Goal: Task Accomplishment & Management: Manage account settings

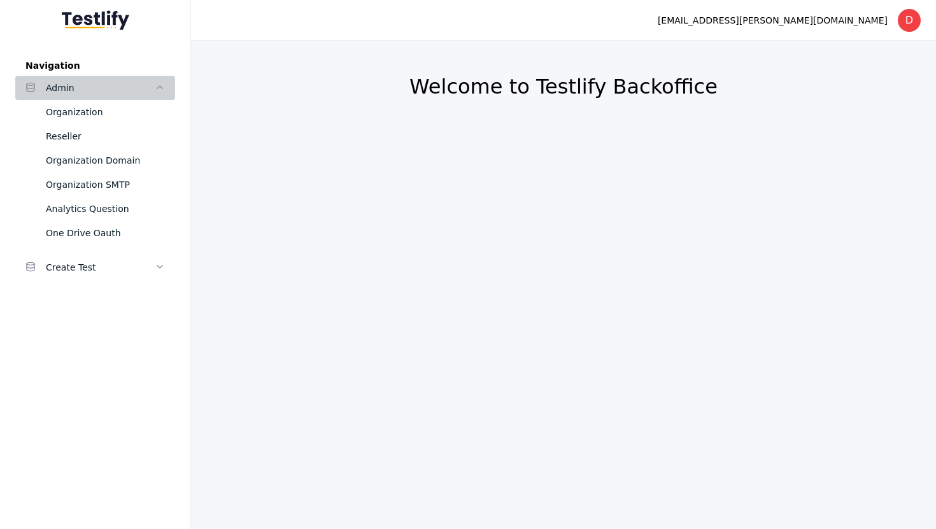
click at [88, 89] on div "Admin" at bounding box center [100, 87] width 109 height 15
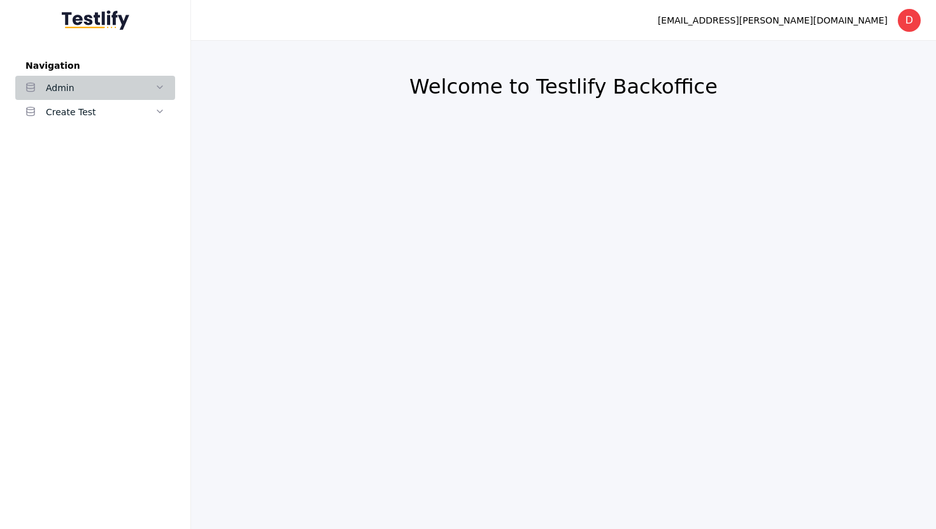
click at [88, 89] on div "Admin" at bounding box center [100, 87] width 109 height 15
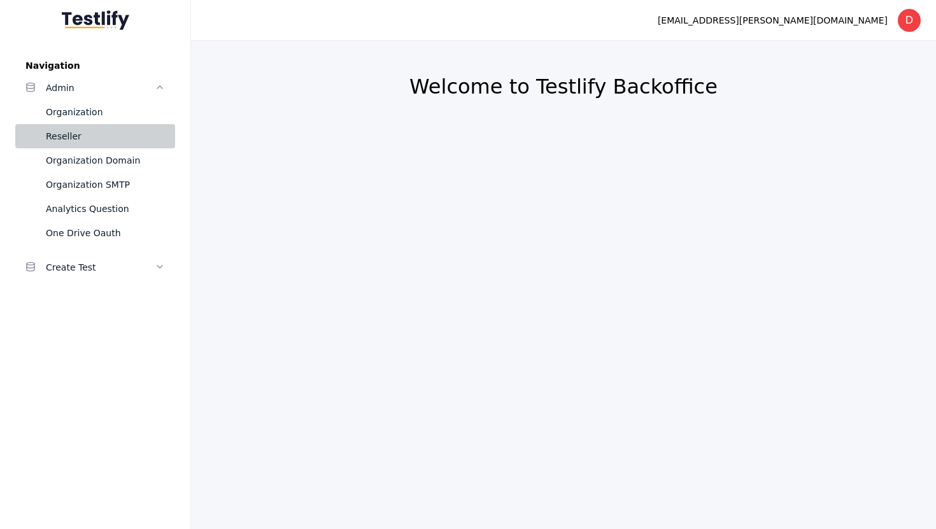
click at [75, 140] on div "Reseller" at bounding box center [105, 136] width 119 height 15
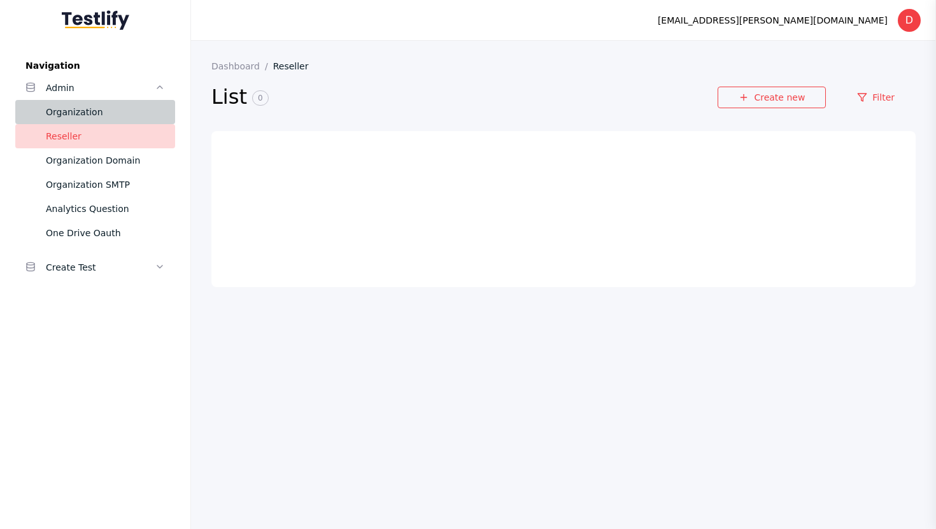
click at [78, 118] on div "Organization" at bounding box center [105, 111] width 119 height 15
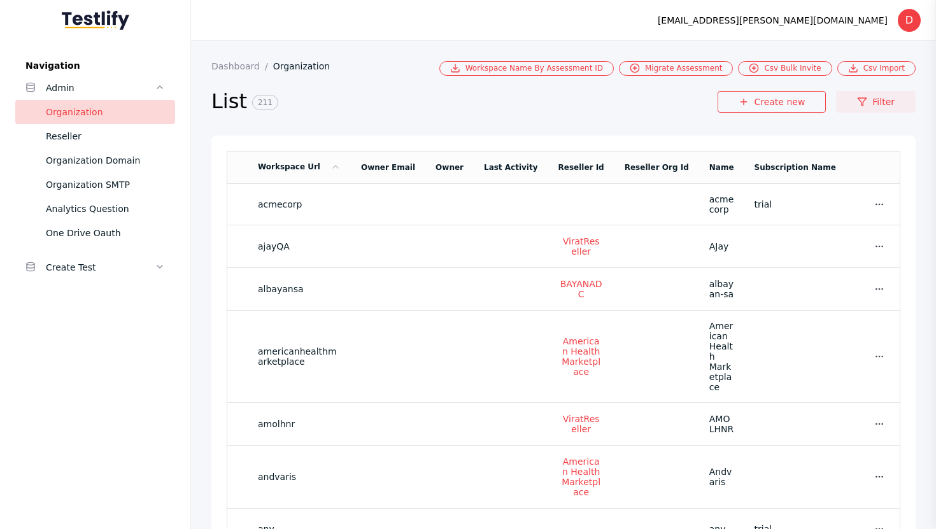
click at [906, 103] on link "Filter" at bounding box center [876, 102] width 80 height 22
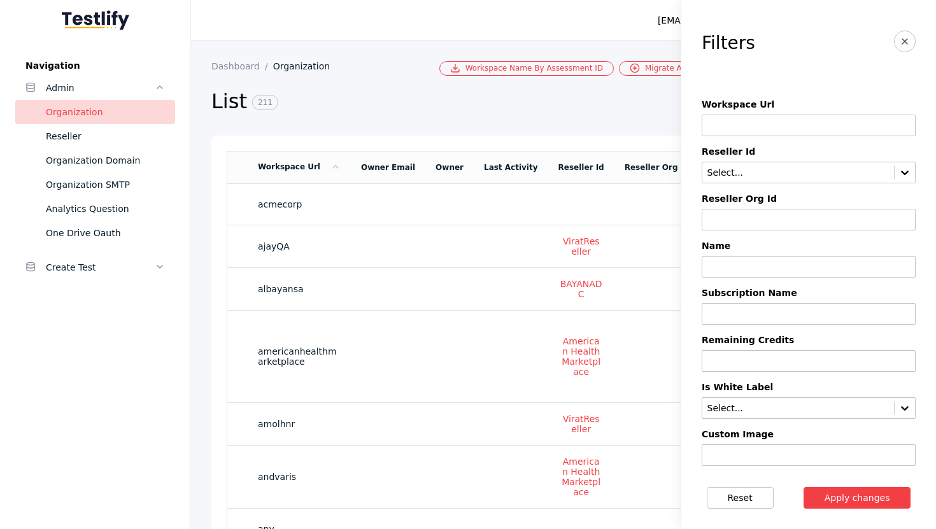
click at [733, 273] on input at bounding box center [809, 267] width 214 height 22
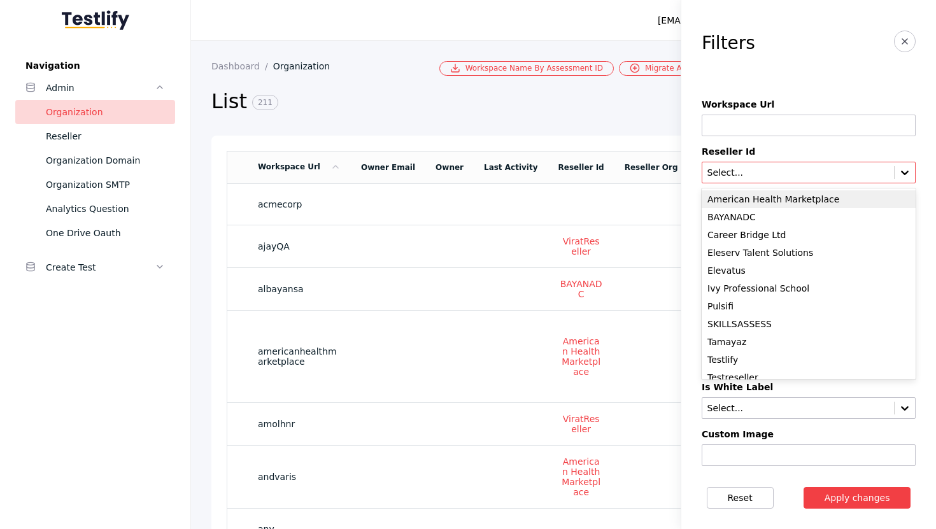
click at [754, 173] on input "text" at bounding box center [798, 173] width 184 height 10
click at [761, 200] on div "American Health Marketplace" at bounding box center [809, 199] width 214 height 18
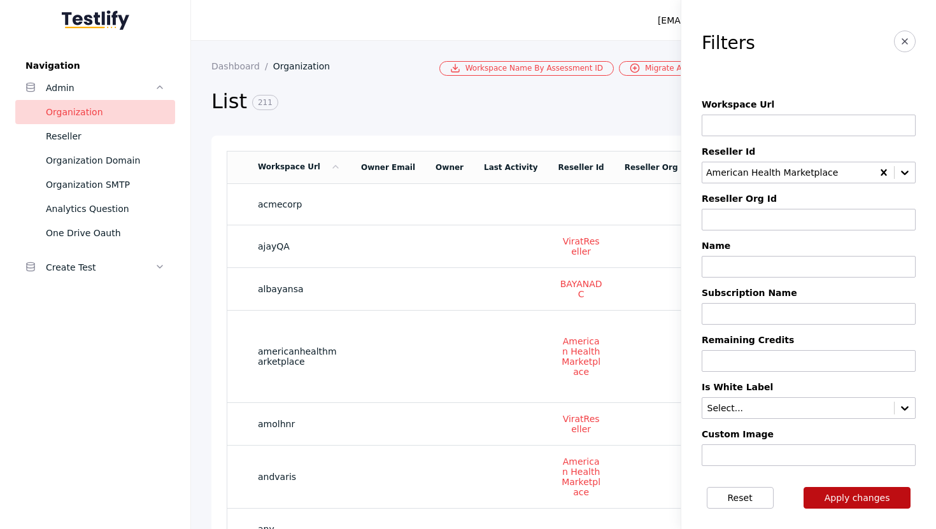
click at [876, 501] on button "Apply changes" at bounding box center [858, 498] width 108 height 22
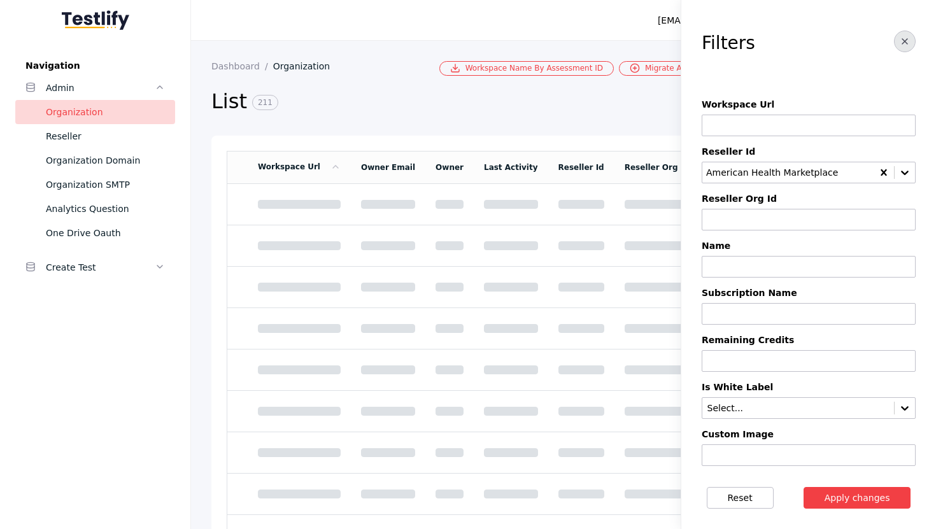
click at [908, 40] on icon "button" at bounding box center [905, 41] width 10 height 10
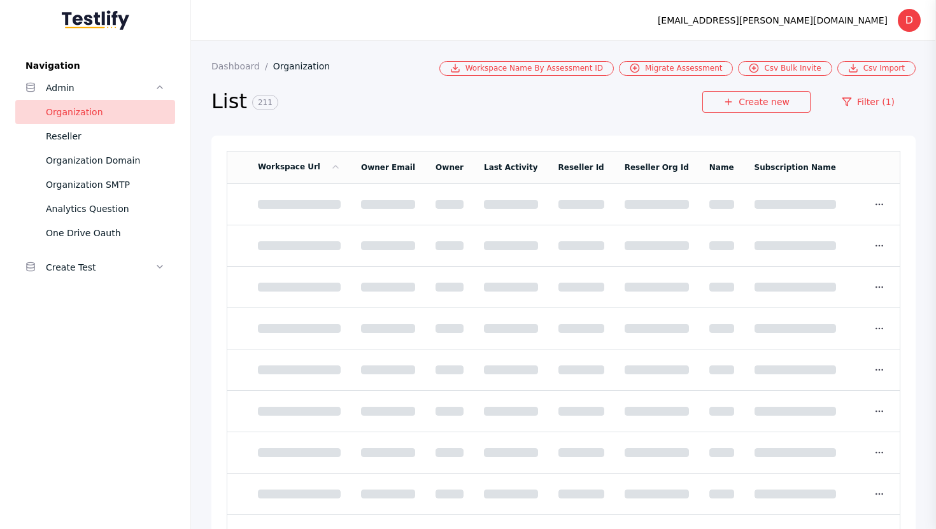
click at [78, 112] on div "Organization" at bounding box center [105, 111] width 119 height 15
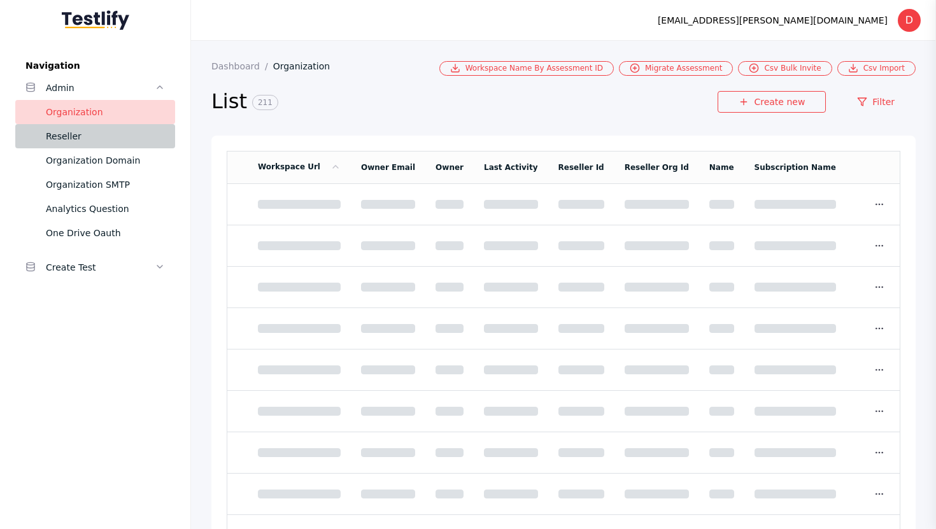
click at [59, 131] on div "Reseller" at bounding box center [105, 136] width 119 height 15
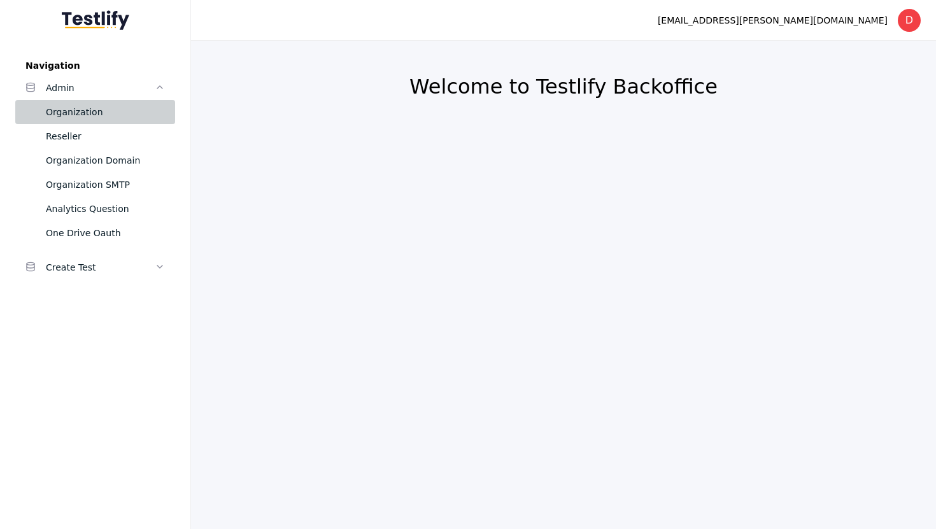
click at [94, 110] on div "Organization" at bounding box center [105, 111] width 119 height 15
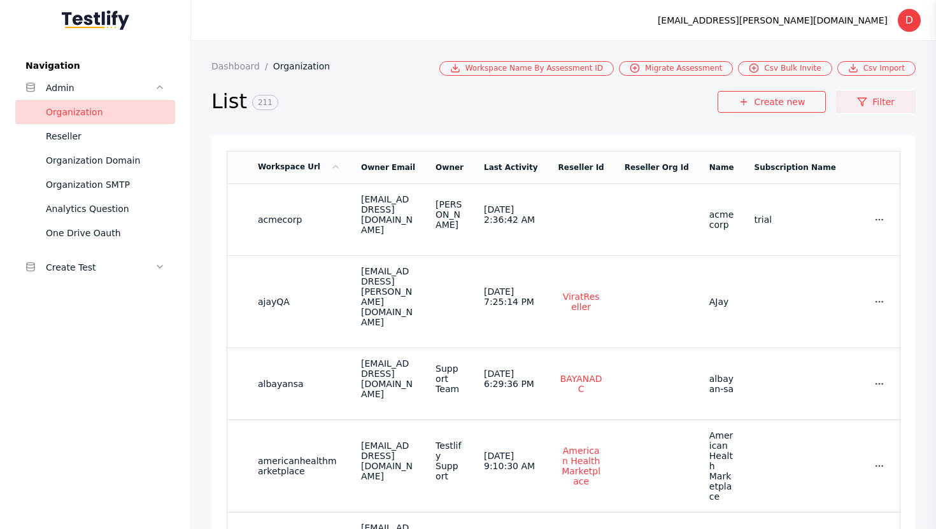
click at [878, 102] on link "Filter" at bounding box center [876, 102] width 80 height 22
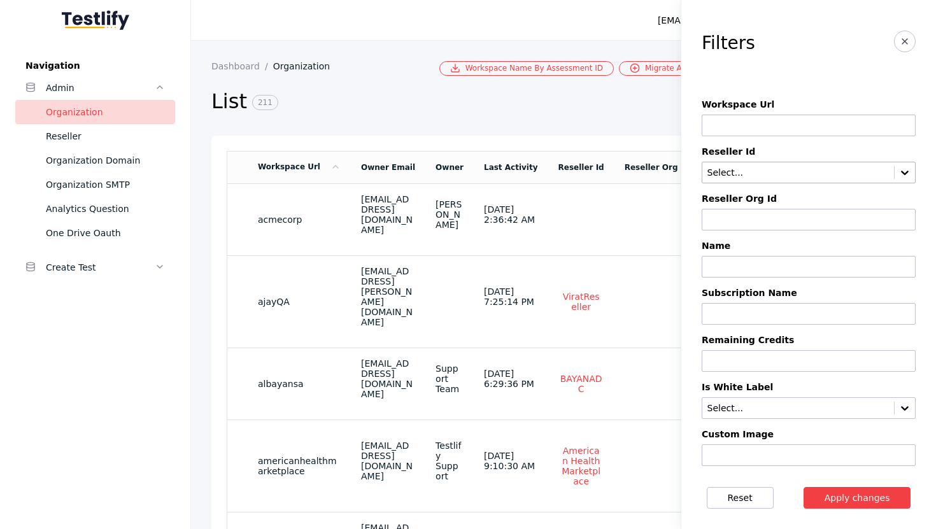
click at [724, 177] on input "text" at bounding box center [798, 173] width 184 height 10
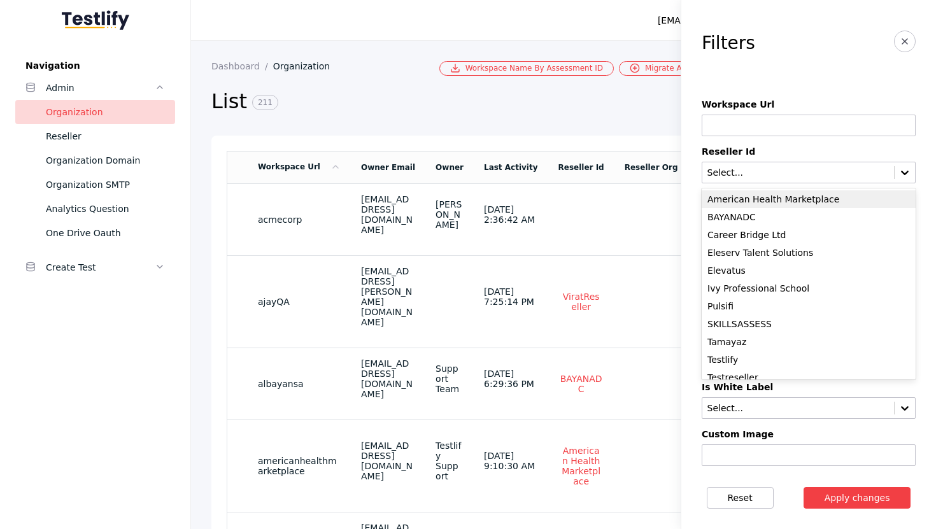
click at [750, 199] on div "American Health Marketplace" at bounding box center [809, 199] width 214 height 18
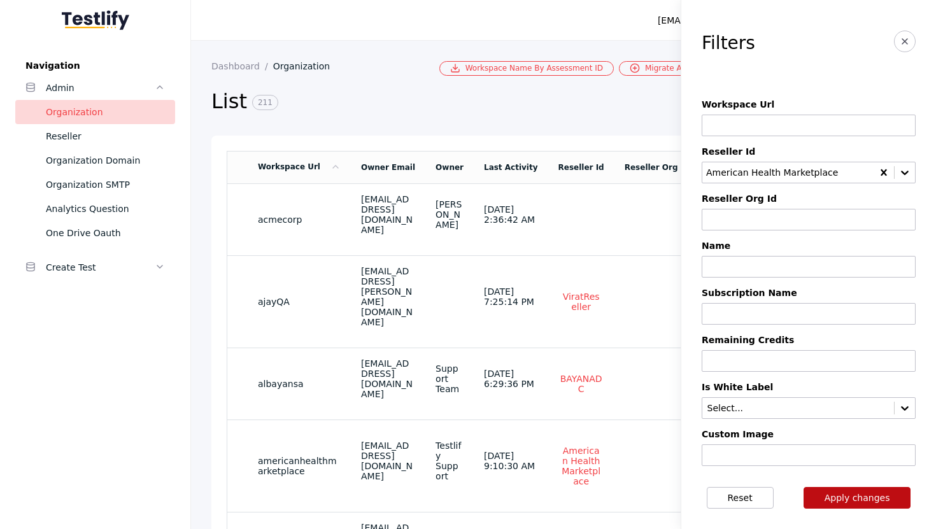
click at [856, 492] on button "Apply changes" at bounding box center [858, 498] width 108 height 22
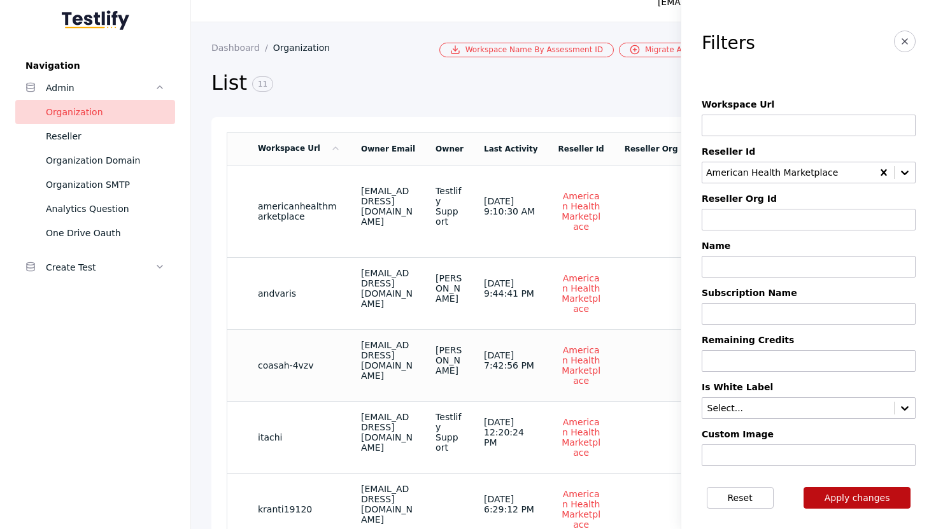
scroll to position [22, 0]
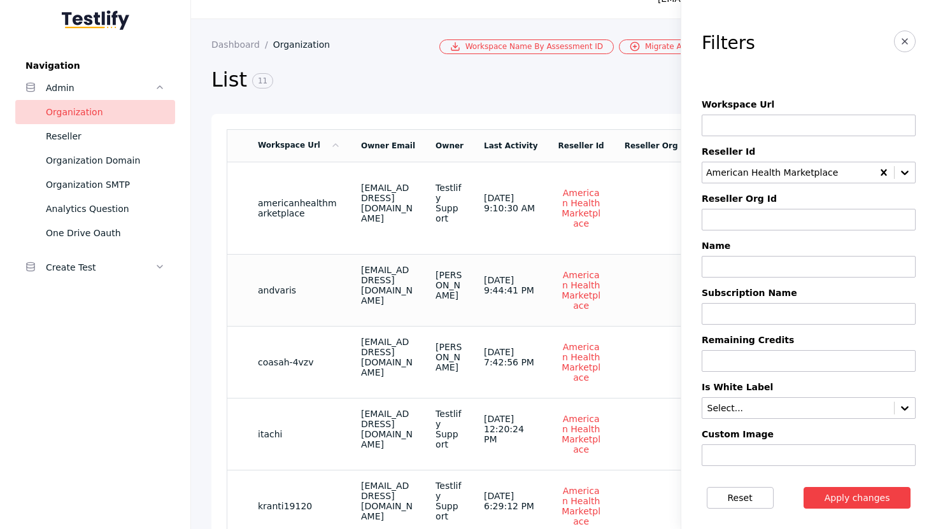
click at [334, 285] on section "andvaris" at bounding box center [299, 290] width 83 height 10
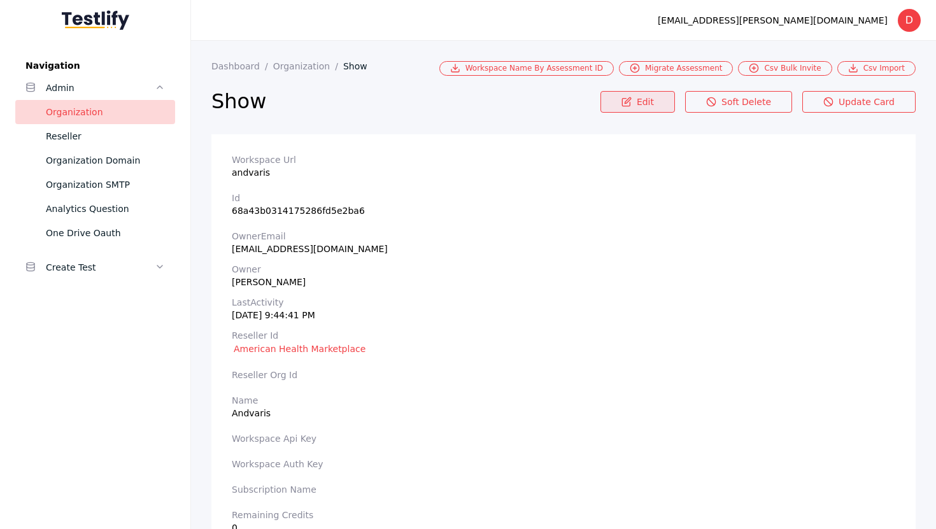
click at [652, 109] on link "Edit" at bounding box center [638, 102] width 75 height 22
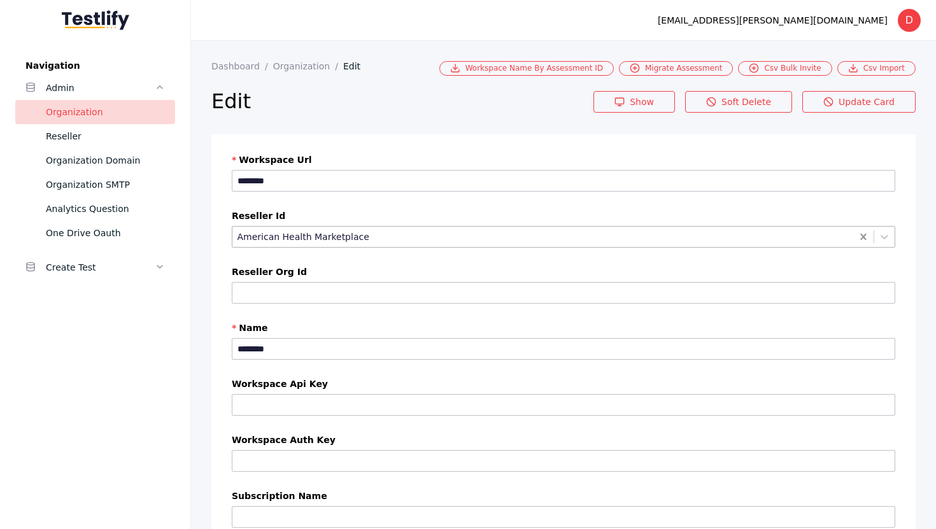
click at [863, 241] on icon at bounding box center [863, 237] width 13 height 13
click at [612, 212] on label "Reseller Id" at bounding box center [564, 216] width 664 height 10
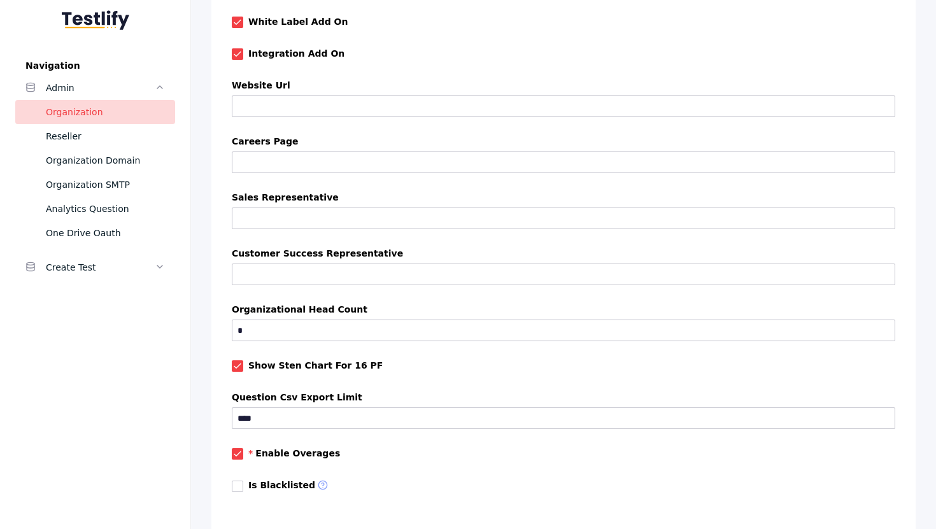
scroll to position [1140, 0]
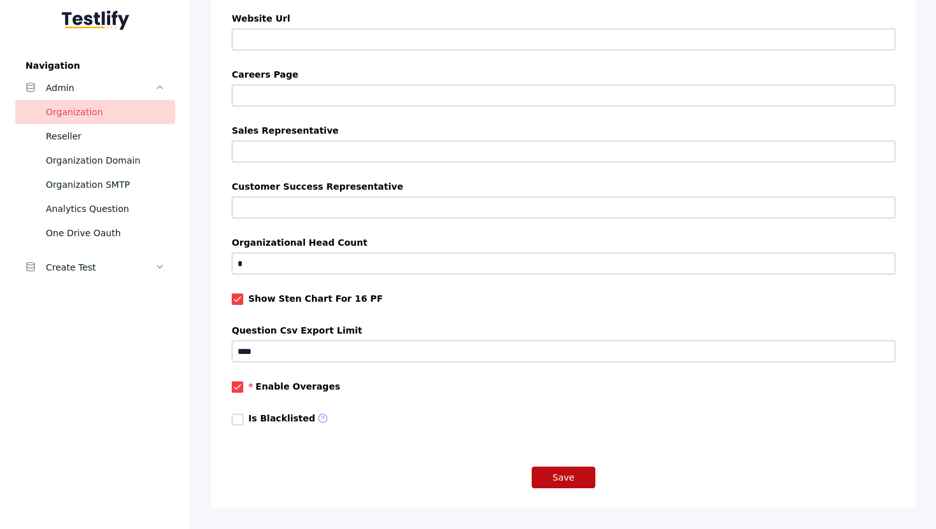
click at [572, 478] on button "Save" at bounding box center [564, 478] width 64 height 22
